Goal: Use online tool/utility: Utilize a website feature to perform a specific function

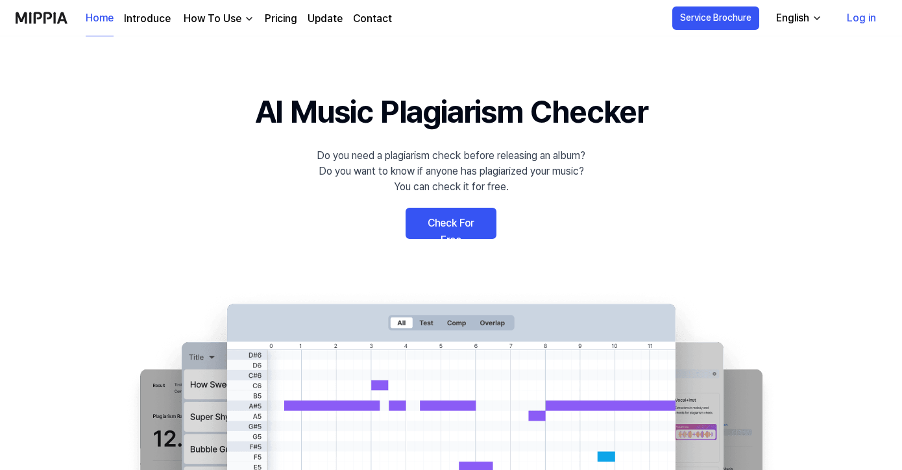
click at [454, 223] on link "Check For Free" at bounding box center [451, 223] width 91 height 31
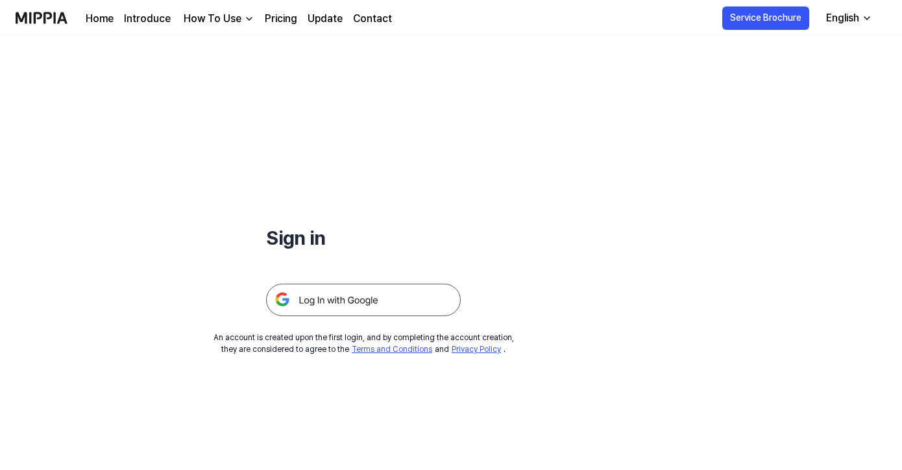
click at [382, 294] on img at bounding box center [363, 300] width 195 height 32
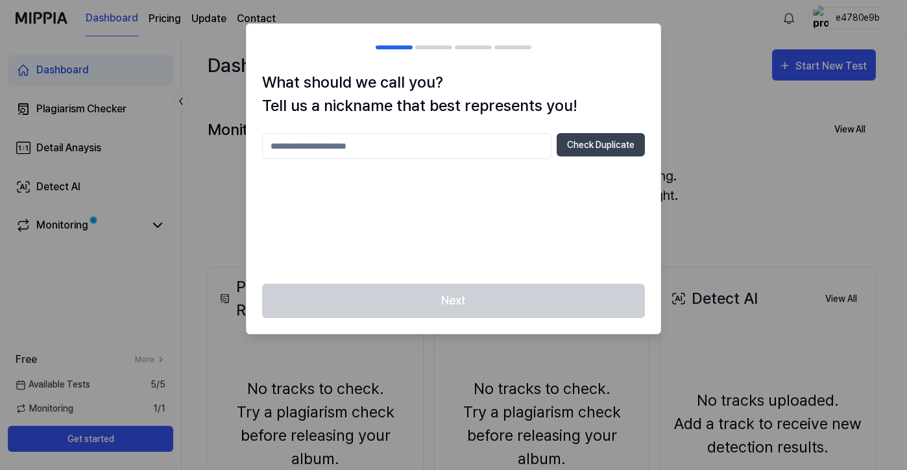
click at [425, 149] on input "text" at bounding box center [406, 146] width 289 height 26
type input "******"
click at [587, 150] on button "Check Duplicate" at bounding box center [601, 144] width 88 height 23
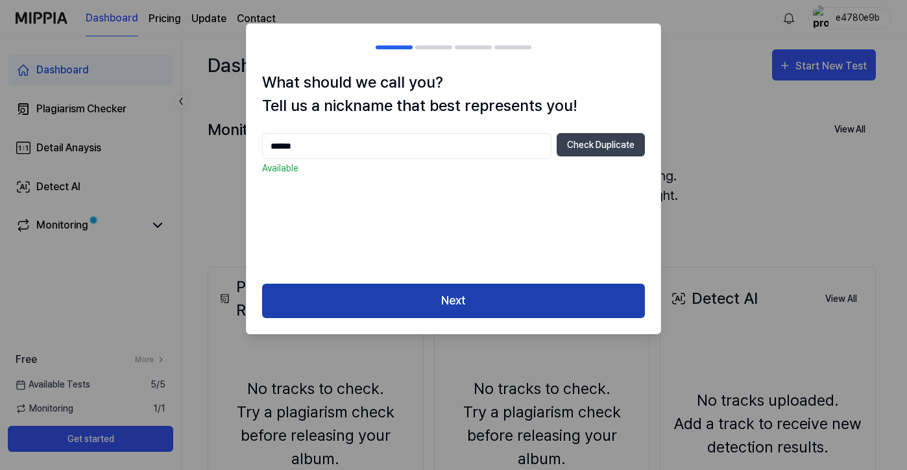
click at [465, 293] on button "Next" at bounding box center [453, 301] width 383 height 34
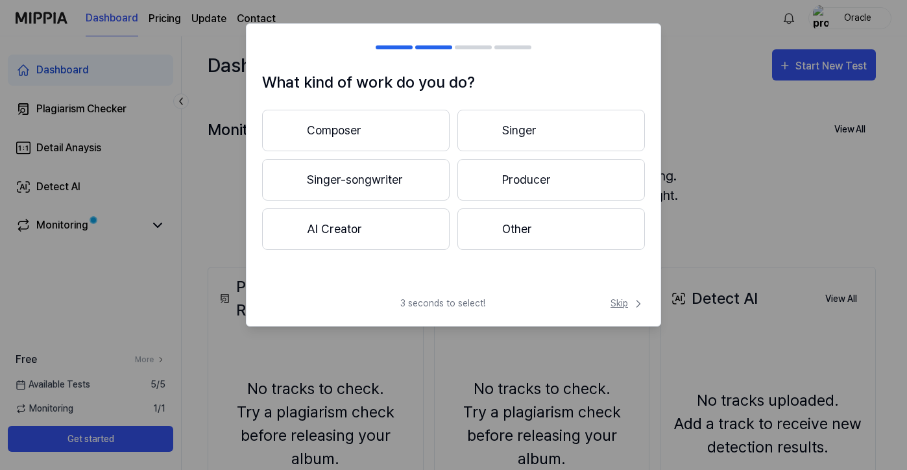
click at [620, 302] on span "Skip" at bounding box center [628, 304] width 34 height 14
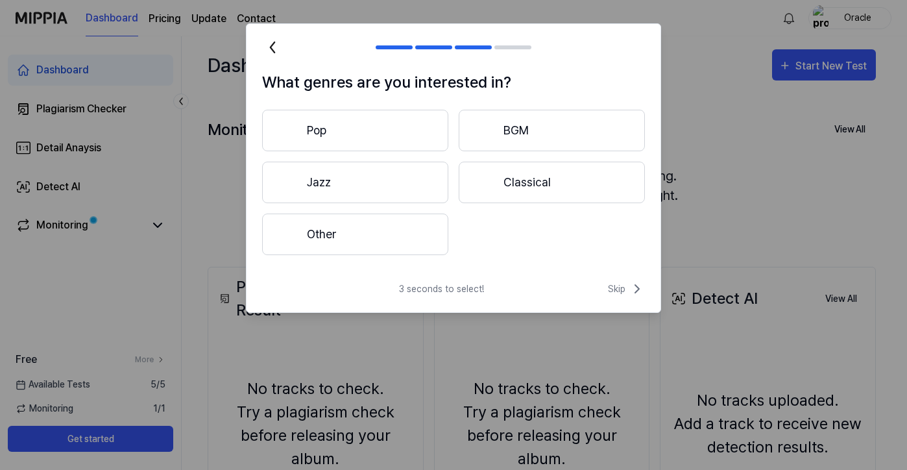
click at [620, 302] on div "3 seconds to select! Skip" at bounding box center [454, 296] width 414 height 31
click at [619, 290] on span "Skip" at bounding box center [626, 289] width 37 height 16
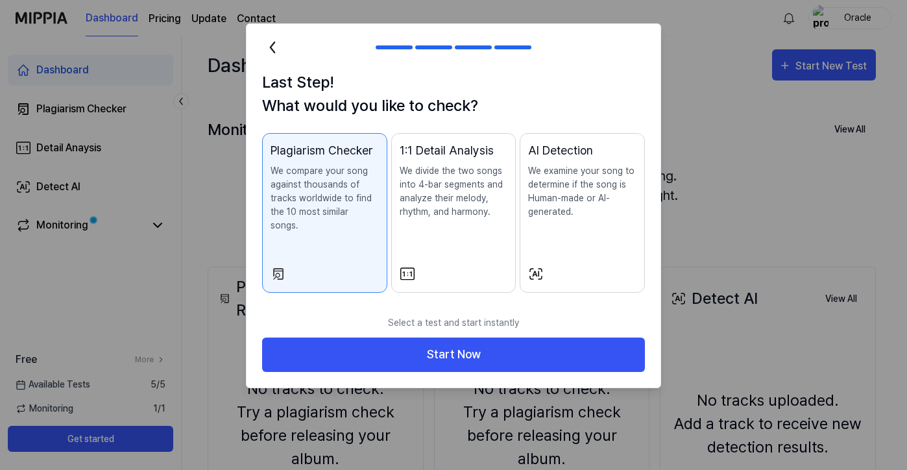
click at [720, 215] on div at bounding box center [453, 235] width 907 height 470
click at [154, 38] on div at bounding box center [453, 235] width 907 height 470
click at [270, 43] on icon at bounding box center [272, 47] width 21 height 21
